Goal: Task Accomplishment & Management: Manage account settings

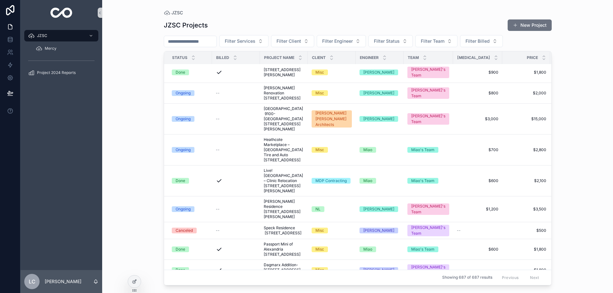
scroll to position [894, 0]
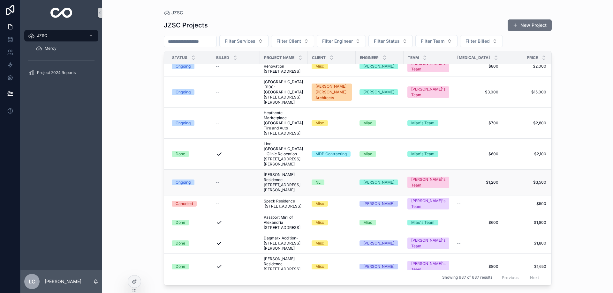
click at [270, 193] on span "[PERSON_NAME] Residence [STREET_ADDRESS][PERSON_NAME]" at bounding box center [284, 182] width 40 height 20
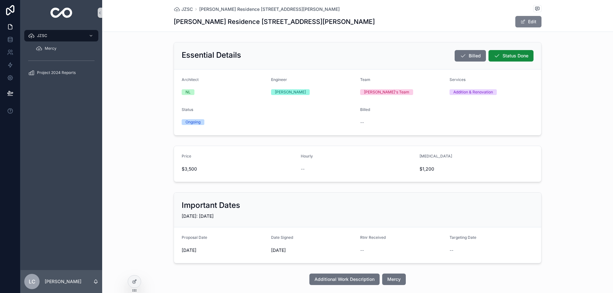
click at [528, 23] on button "Edit" at bounding box center [528, 21] width 26 height 11
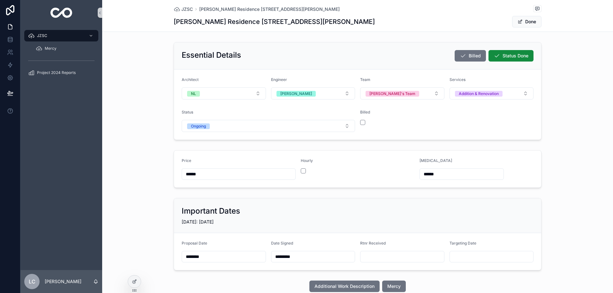
click at [380, 254] on input "scrollable content" at bounding box center [402, 256] width 84 height 9
click at [402, 148] on button "[DATE]" at bounding box center [399, 147] width 25 height 11
type input "*********"
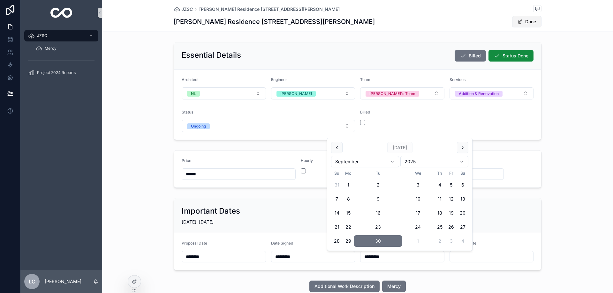
click at [523, 20] on button "Done" at bounding box center [526, 21] width 29 height 11
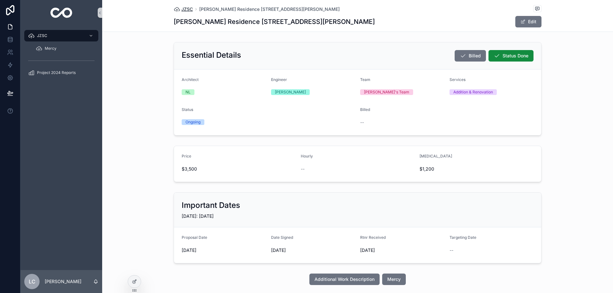
click at [186, 11] on span "JZSC" at bounding box center [186, 9] width 11 height 6
